Goal: Check status

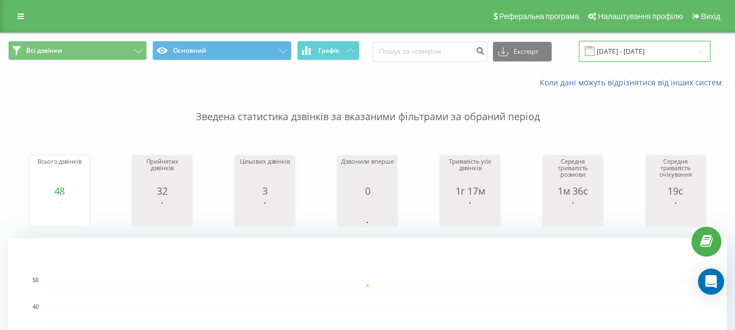
click at [637, 56] on input "[DATE] - [DATE]" at bounding box center [645, 51] width 132 height 21
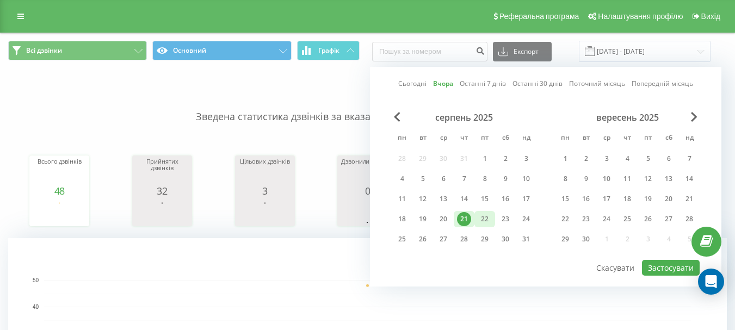
click at [489, 224] on div "22" at bounding box center [485, 219] width 14 height 14
click at [673, 269] on button "Застосувати" at bounding box center [671, 268] width 58 height 16
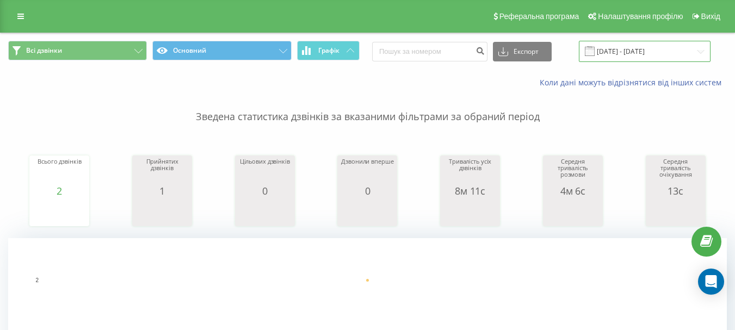
click at [606, 52] on input "[DATE] - [DATE]" at bounding box center [645, 51] width 132 height 21
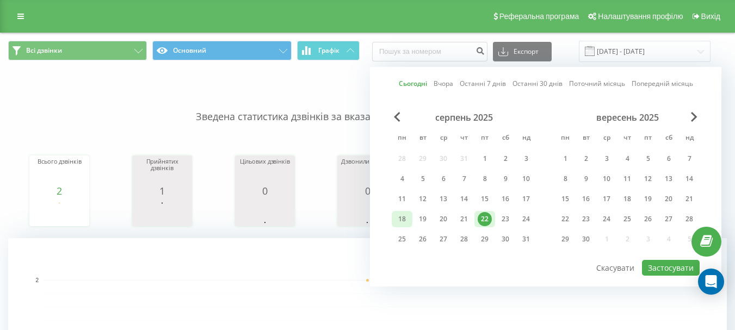
click at [403, 220] on div "18" at bounding box center [402, 219] width 14 height 14
click at [489, 223] on div "22" at bounding box center [485, 219] width 14 height 14
click at [657, 271] on button "Застосувати" at bounding box center [671, 268] width 58 height 16
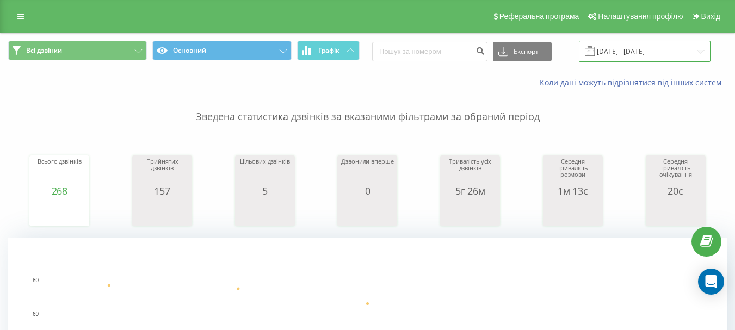
click at [656, 59] on input "[DATE] - [DATE]" at bounding box center [645, 51] width 132 height 21
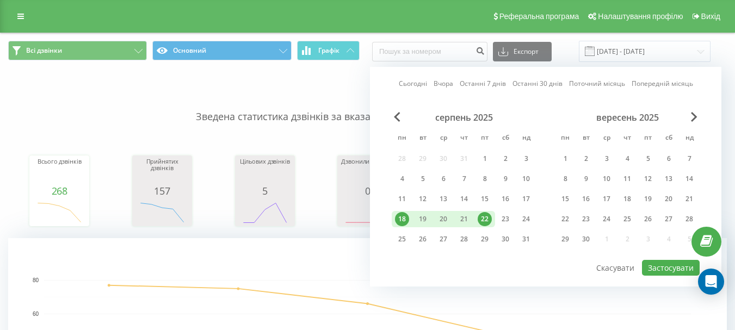
click at [483, 222] on div "22" at bounding box center [485, 219] width 14 height 14
click at [649, 268] on button "Застосувати" at bounding box center [671, 268] width 58 height 16
type input "[DATE] - [DATE]"
